Goal: Find specific page/section: Find specific page/section

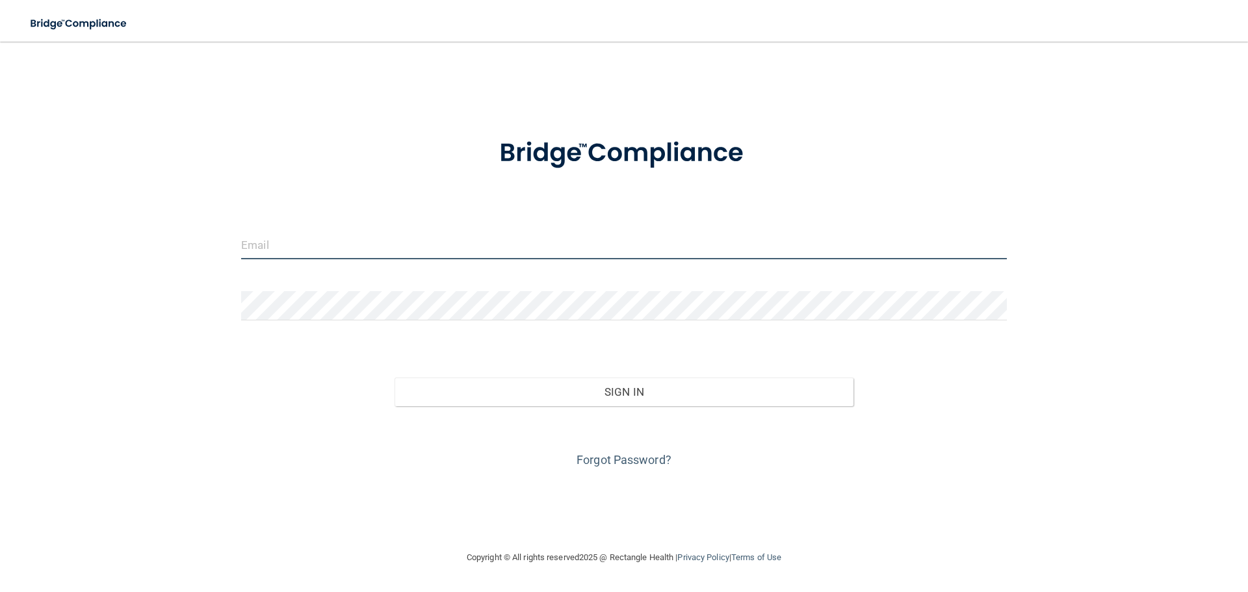
type input "[EMAIL_ADDRESS][DOMAIN_NAME]"
drag, startPoint x: 313, startPoint y: 252, endPoint x: 317, endPoint y: 259, distance: 7.6
click at [313, 252] on input "[EMAIL_ADDRESS][DOMAIN_NAME]" at bounding box center [624, 244] width 766 height 29
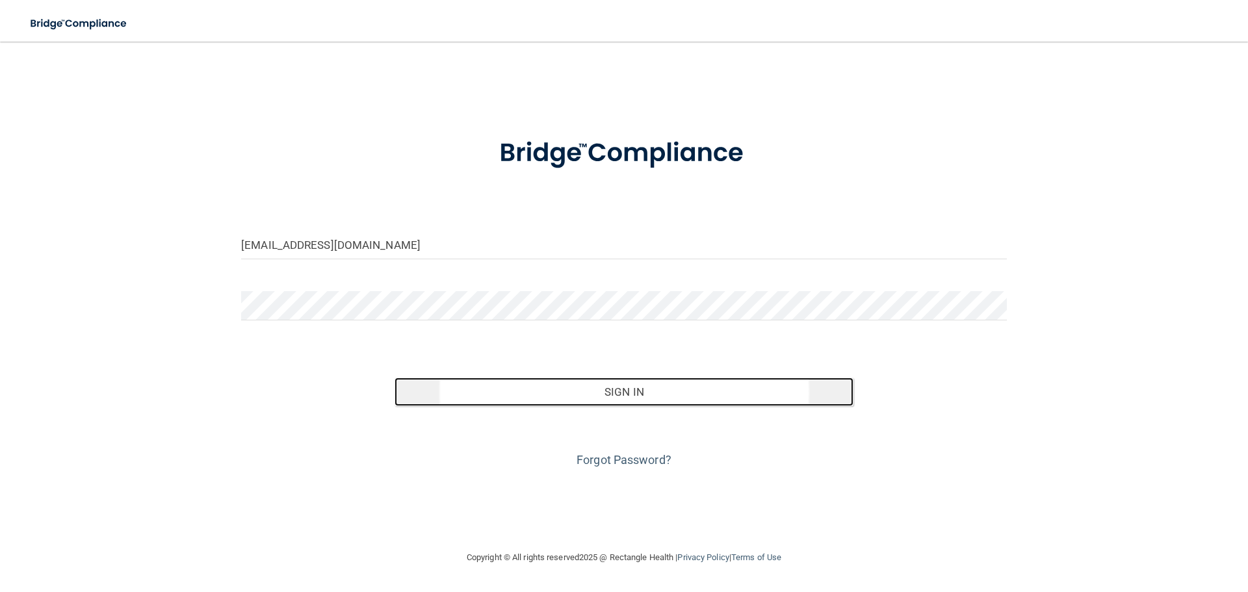
click at [487, 385] on button "Sign In" at bounding box center [624, 392] width 459 height 29
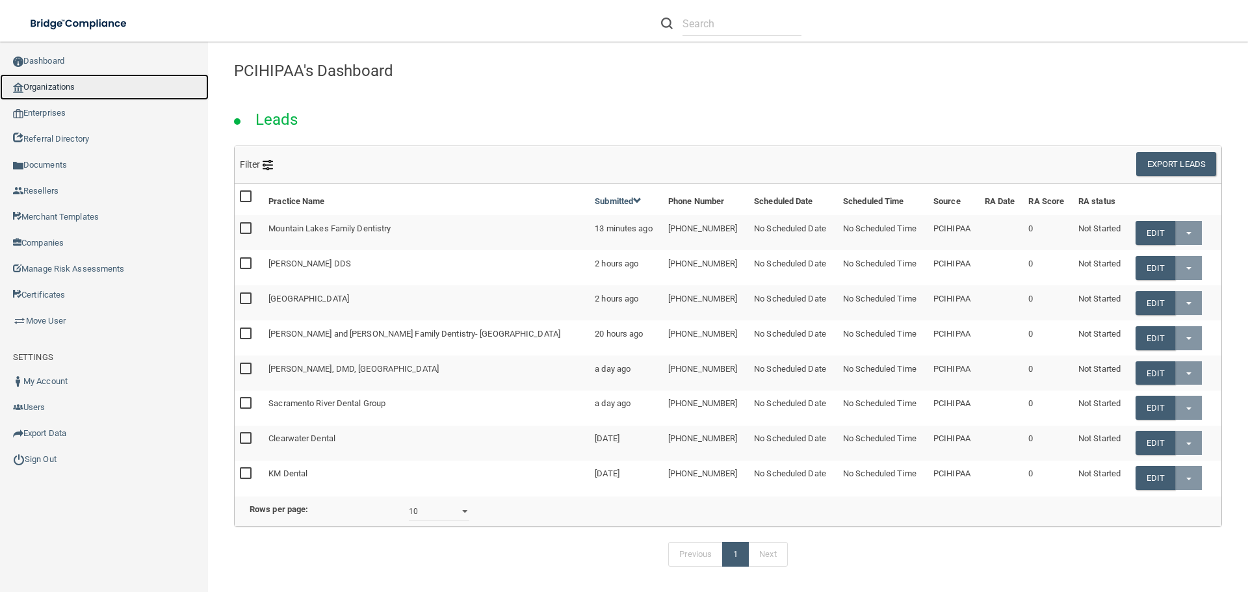
click at [57, 91] on link "Organizations" at bounding box center [104, 87] width 209 height 26
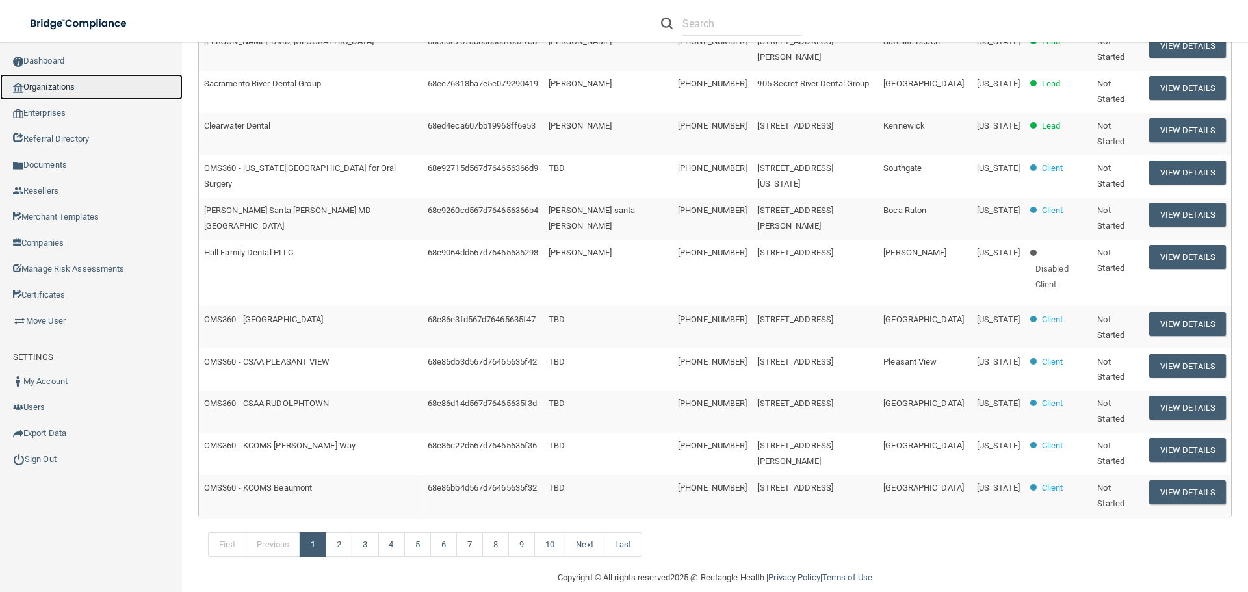
scroll to position [396, 0]
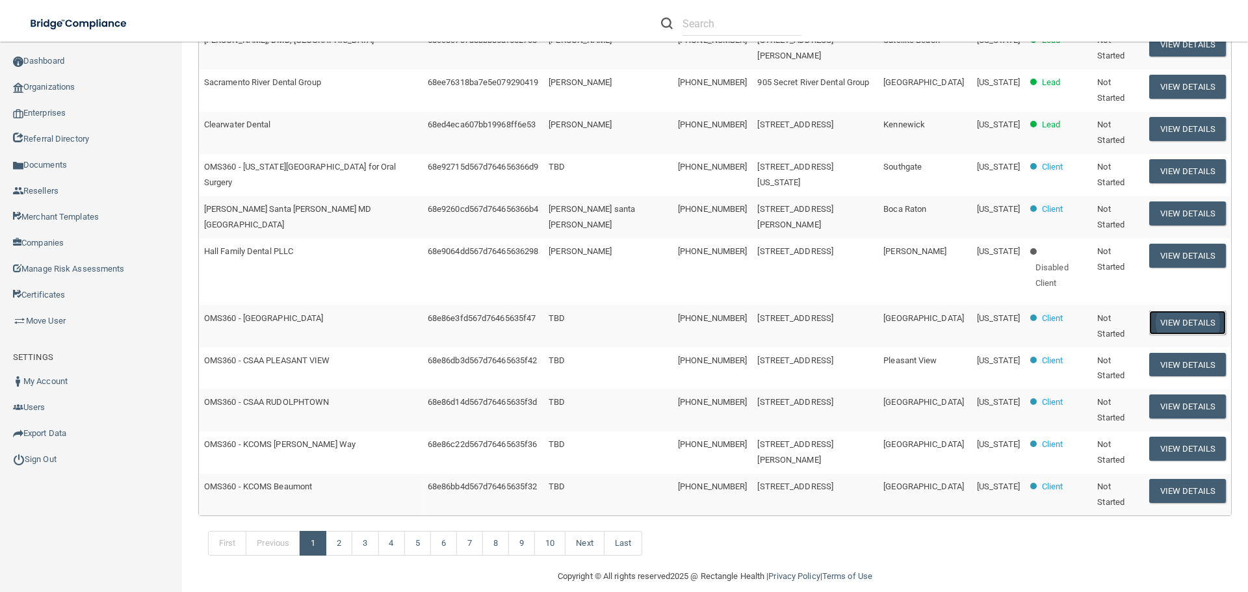
click at [1200, 311] on button "View Details" at bounding box center [1187, 323] width 77 height 24
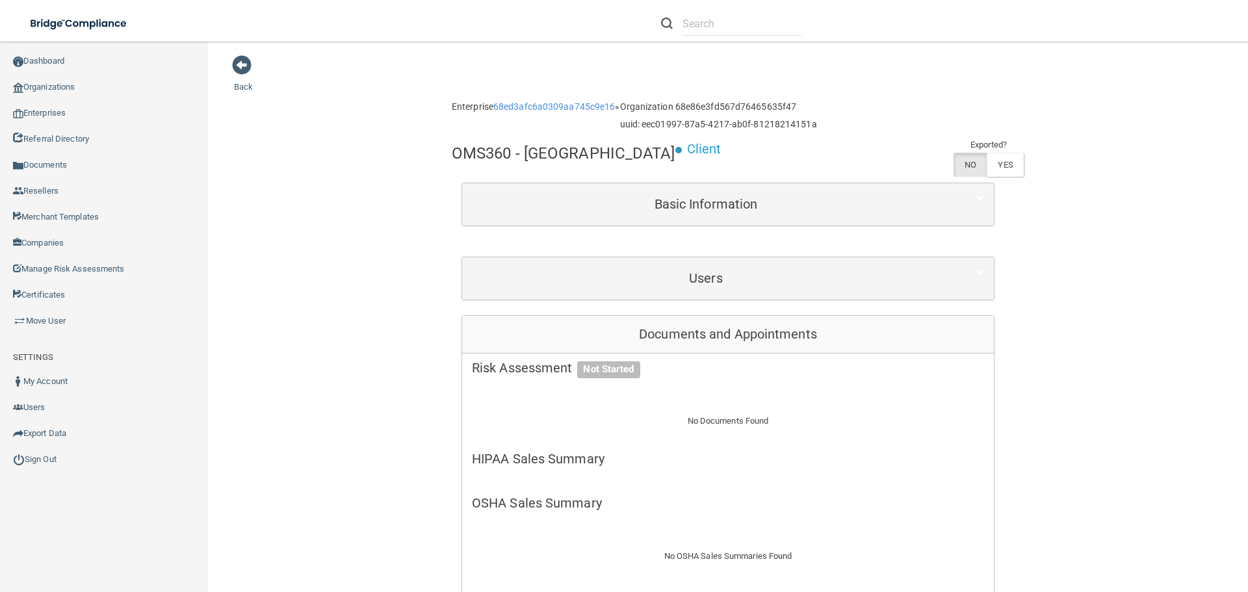
click at [562, 259] on div "Users" at bounding box center [728, 278] width 532 height 42
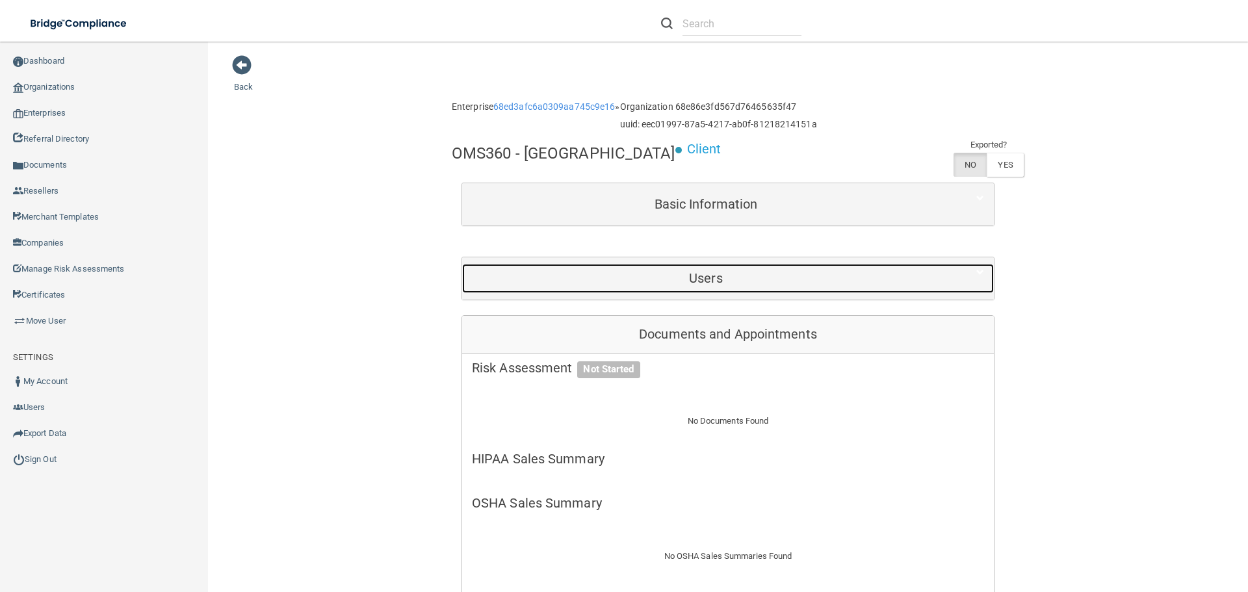
click at [562, 274] on h5 "Users" at bounding box center [706, 278] width 468 height 14
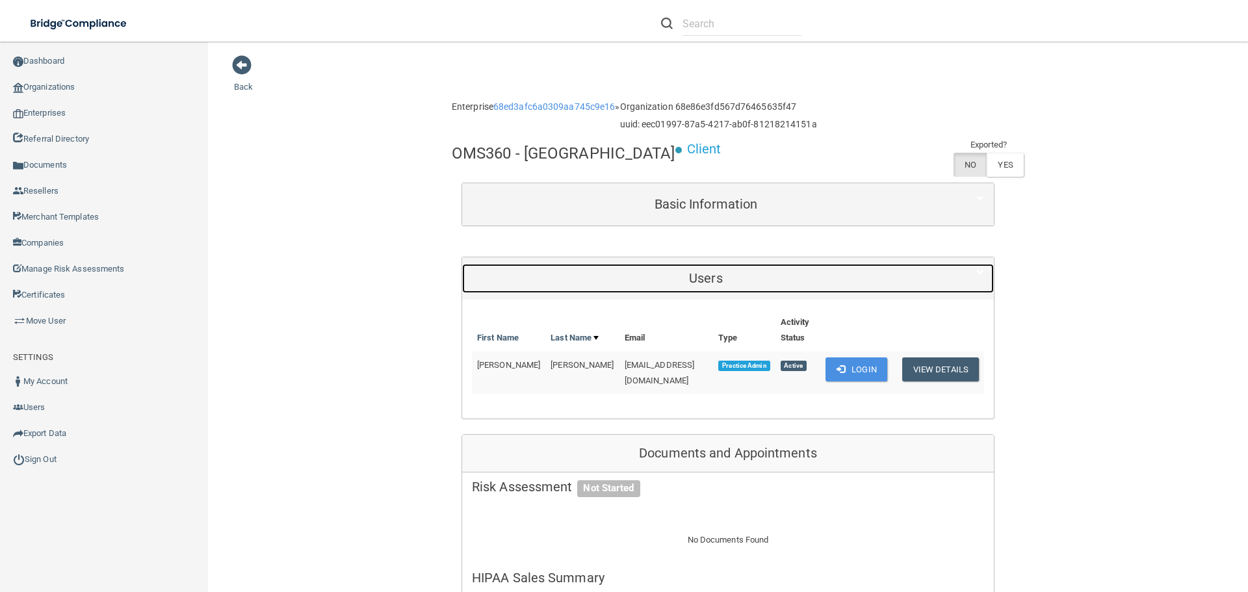
click at [621, 270] on div "Users" at bounding box center [705, 278] width 487 height 29
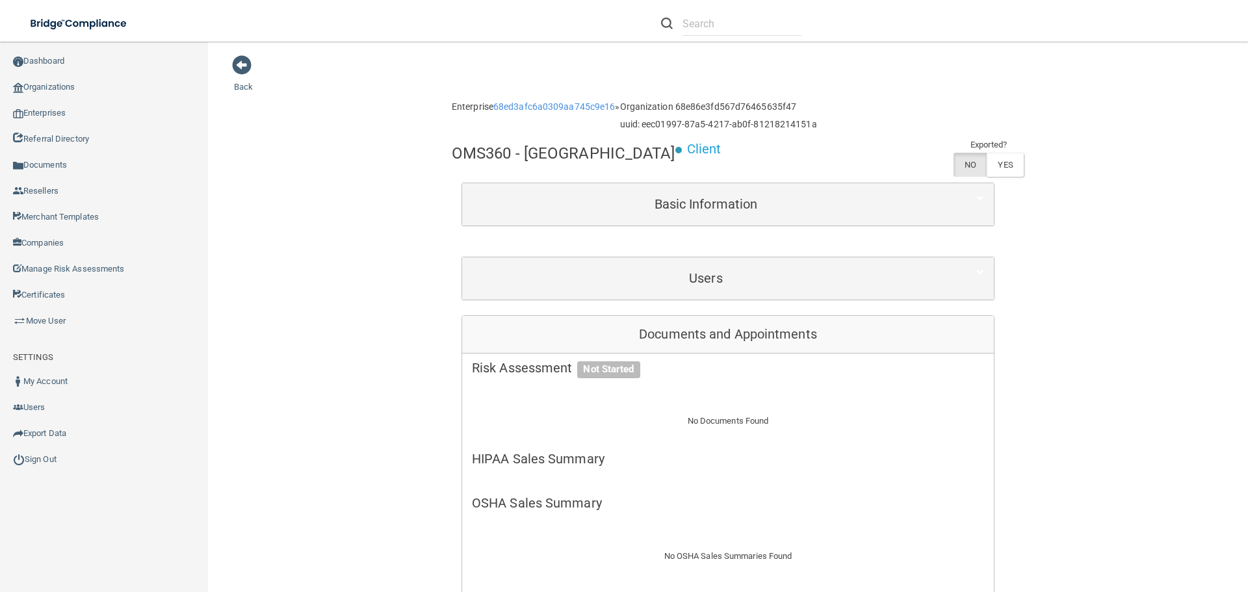
drag, startPoint x: 604, startPoint y: 221, endPoint x: 575, endPoint y: 216, distance: 29.7
click at [589, 218] on div "Basic Information" at bounding box center [728, 204] width 532 height 42
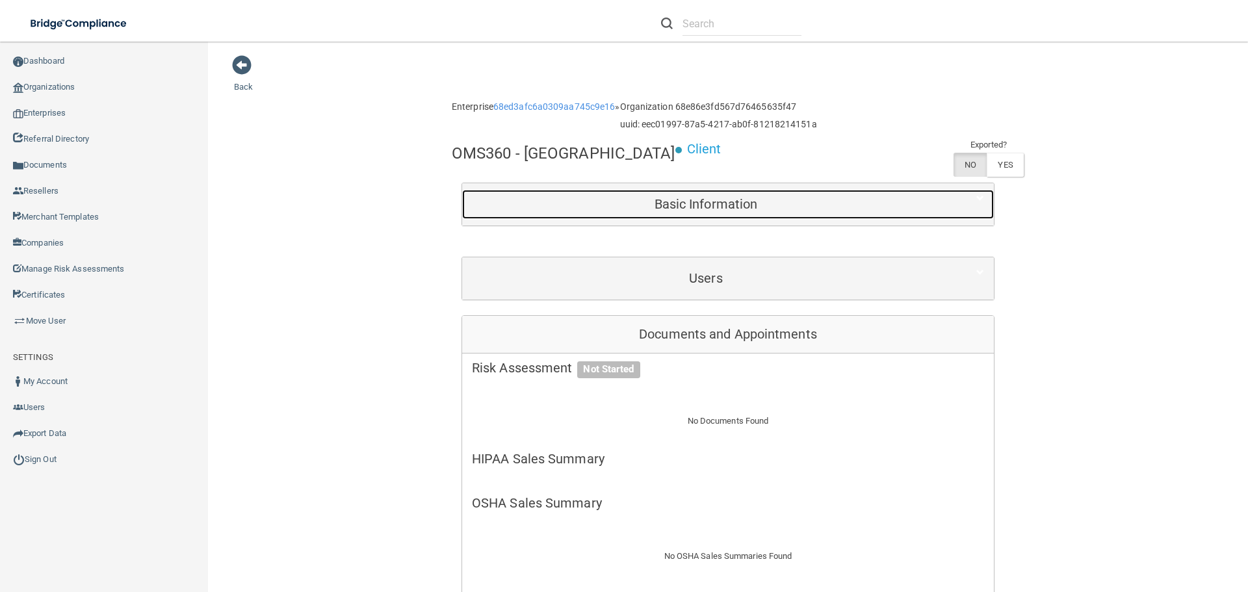
click at [575, 216] on div "Basic Information" at bounding box center [705, 204] width 487 height 29
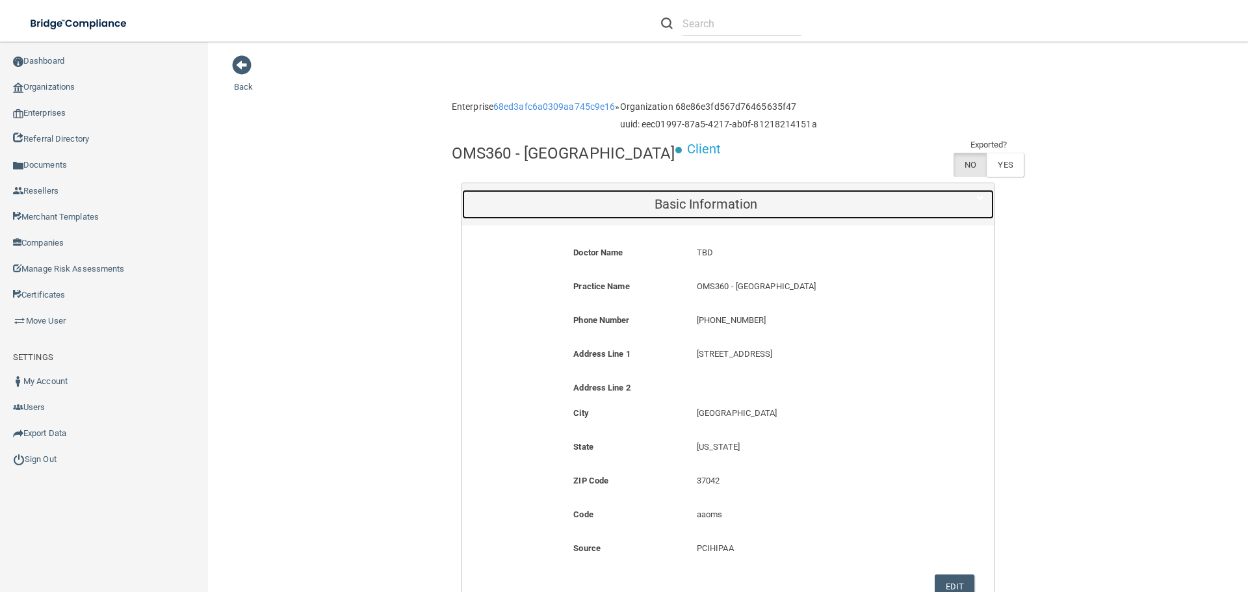
click at [575, 216] on div "Basic Information" at bounding box center [705, 204] width 487 height 29
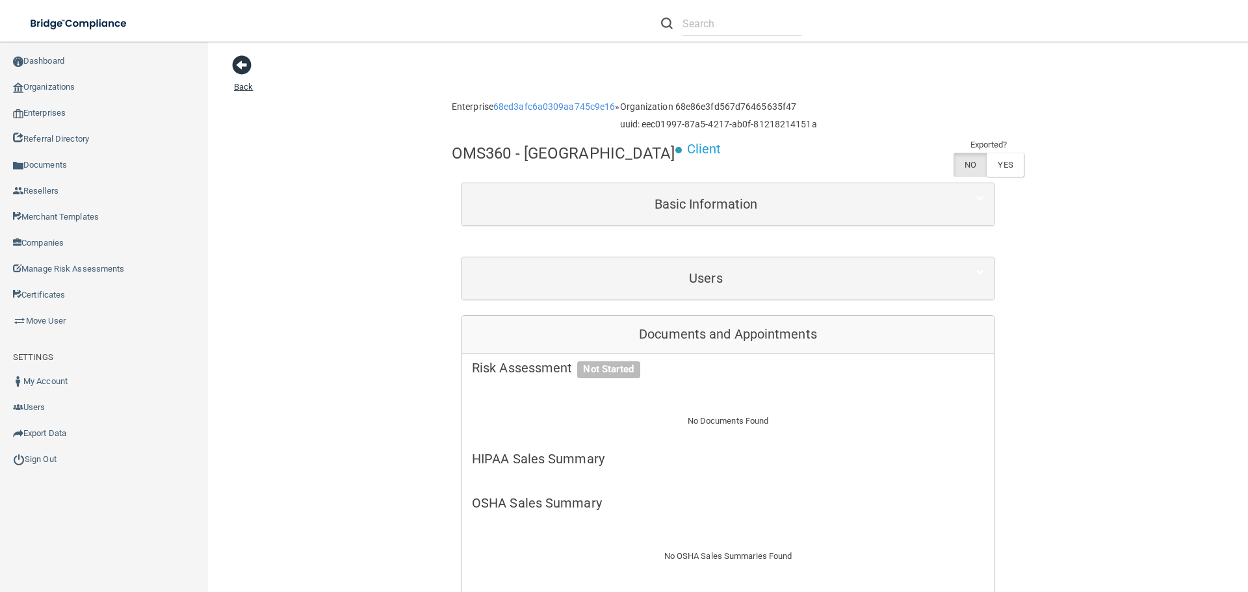
click at [236, 57] on span at bounding box center [241, 64] width 19 height 19
